Goal: Transaction & Acquisition: Obtain resource

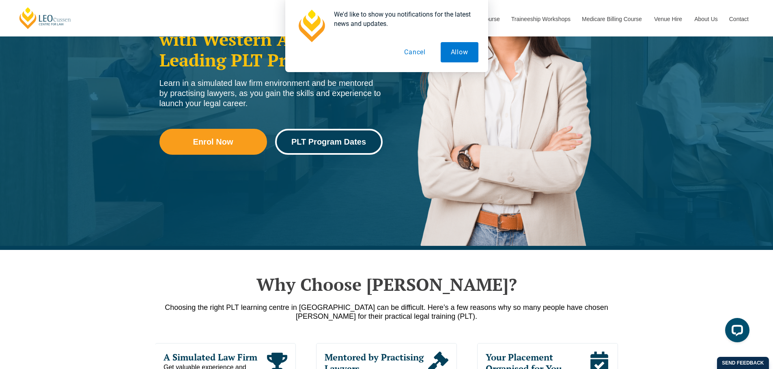
click at [345, 145] on span "PLT Program Dates" at bounding box center [328, 142] width 75 height 8
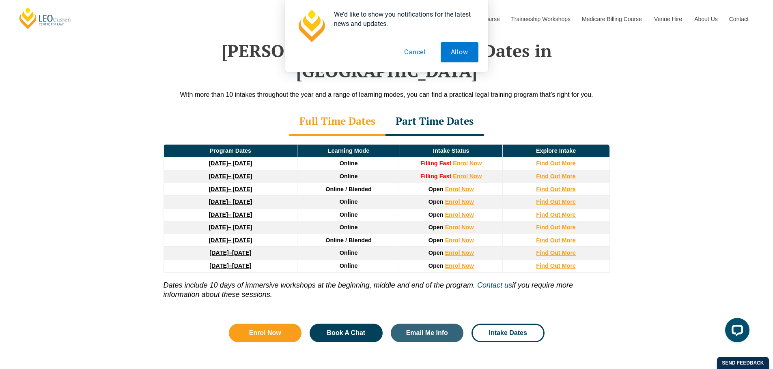
scroll to position [1059, 0]
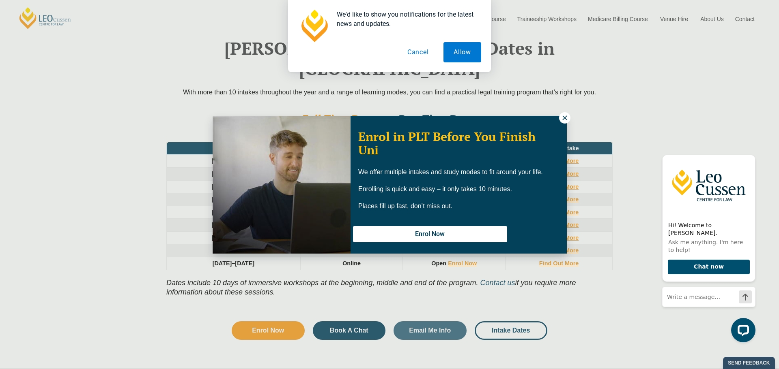
click at [202, 114] on div "Enrol in PLT Before You Finish Uni We offer multiple intakes and study modes to…" at bounding box center [389, 184] width 779 height 369
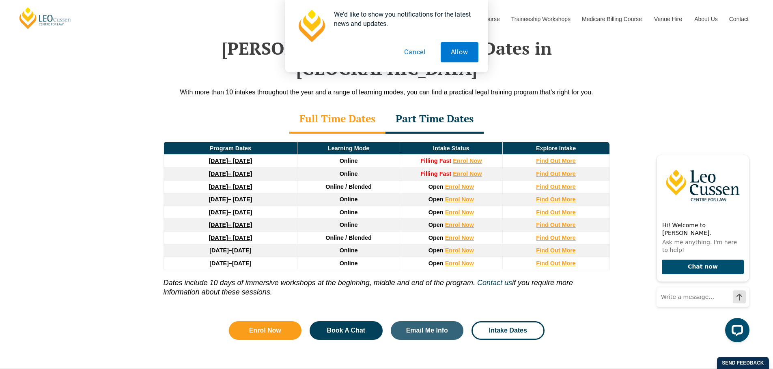
click at [413, 105] on div "Part Time Dates" at bounding box center [434, 119] width 98 height 28
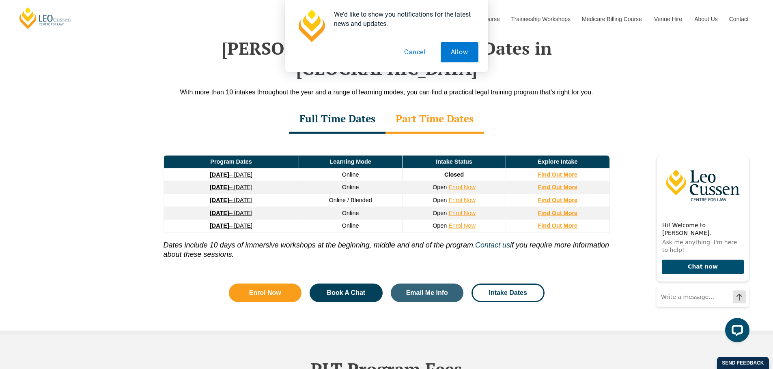
click at [343, 105] on div "Full Time Dates" at bounding box center [337, 119] width 96 height 28
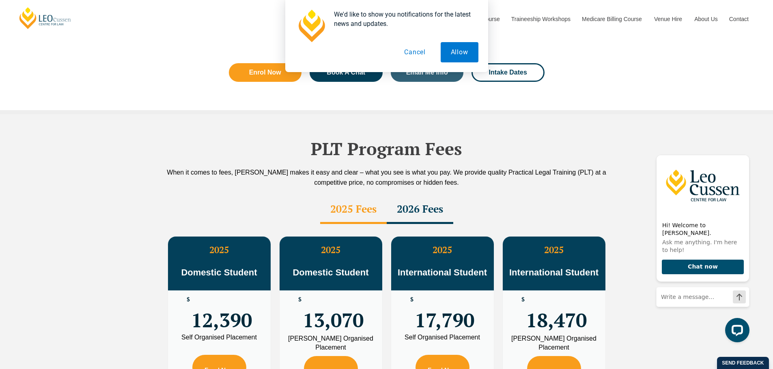
scroll to position [1342, 0]
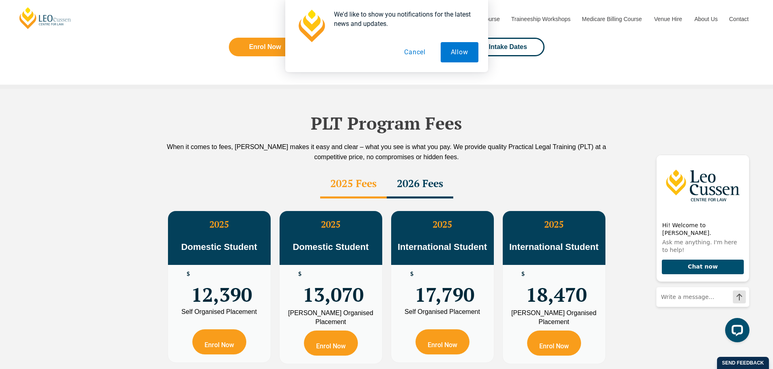
click at [409, 53] on button "Cancel" at bounding box center [415, 52] width 42 height 20
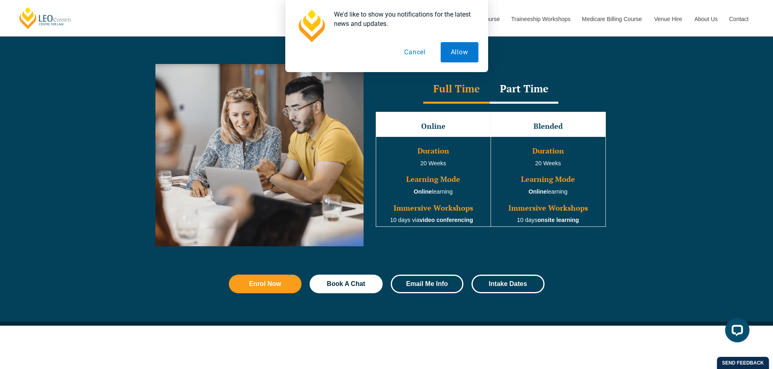
click at [434, 286] on span "Email Me Info" at bounding box center [427, 284] width 42 height 6
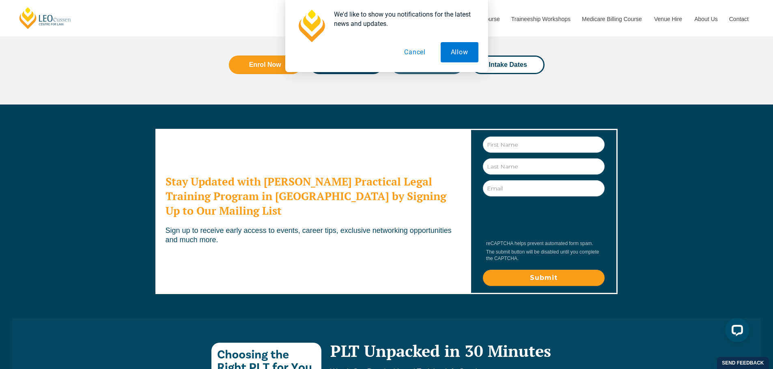
scroll to position [4375, 0]
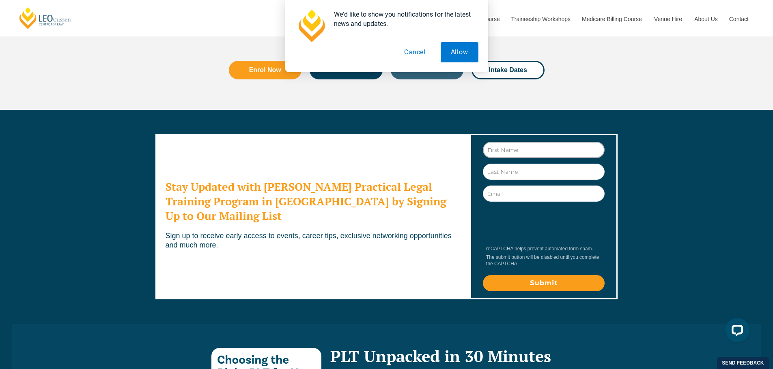
click at [516, 142] on input "First Name" at bounding box center [544, 150] width 122 height 16
type input "Chris"
click at [505, 186] on input "Email" at bounding box center [544, 194] width 122 height 16
type input "chrispl_12@hotmail.com"
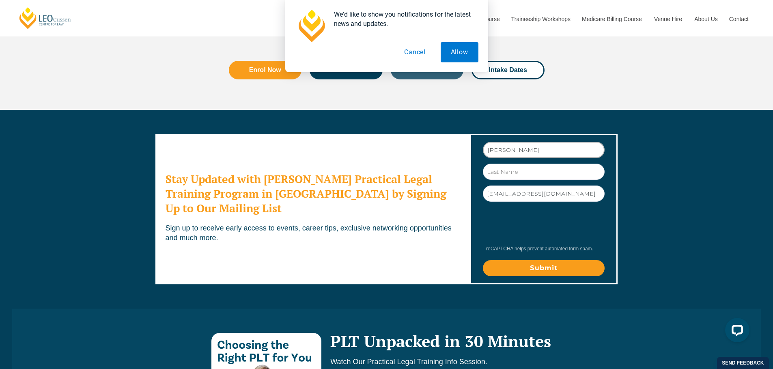
click at [509, 142] on input "Chris" at bounding box center [544, 150] width 122 height 16
click at [547, 260] on input "Submit" at bounding box center [544, 268] width 122 height 16
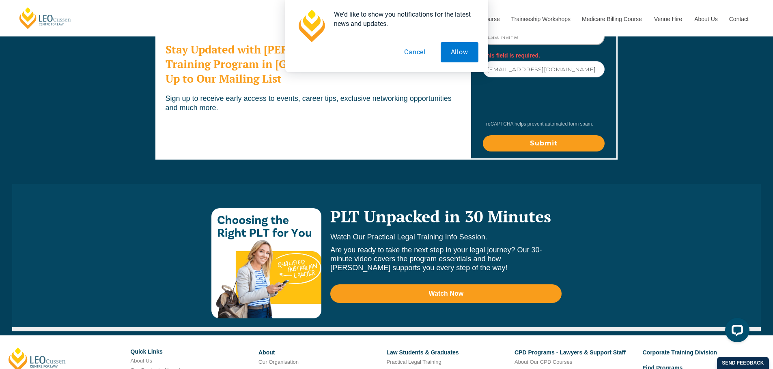
scroll to position [4388, 0]
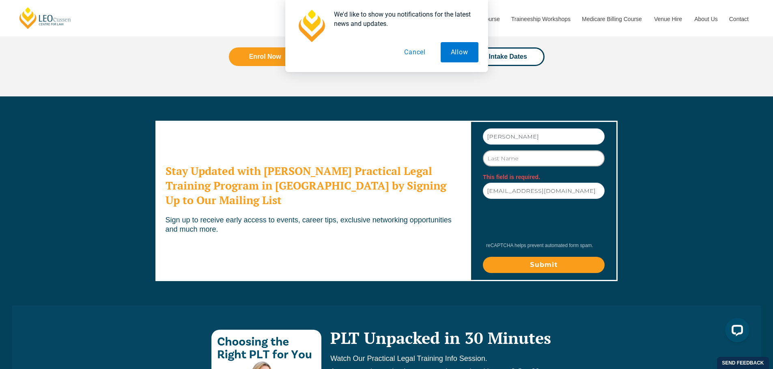
click at [502, 150] on input "Last Name" at bounding box center [544, 158] width 122 height 16
type input "P"
click at [540, 257] on input "Submit" at bounding box center [544, 265] width 122 height 16
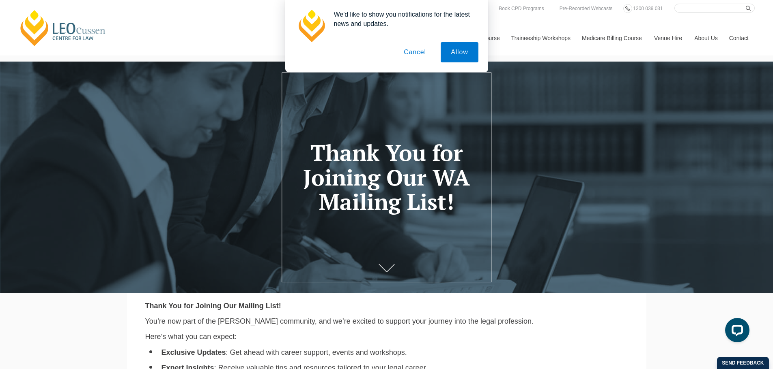
click at [416, 55] on button "Cancel" at bounding box center [414, 52] width 43 height 20
